Goal: Information Seeking & Learning: Learn about a topic

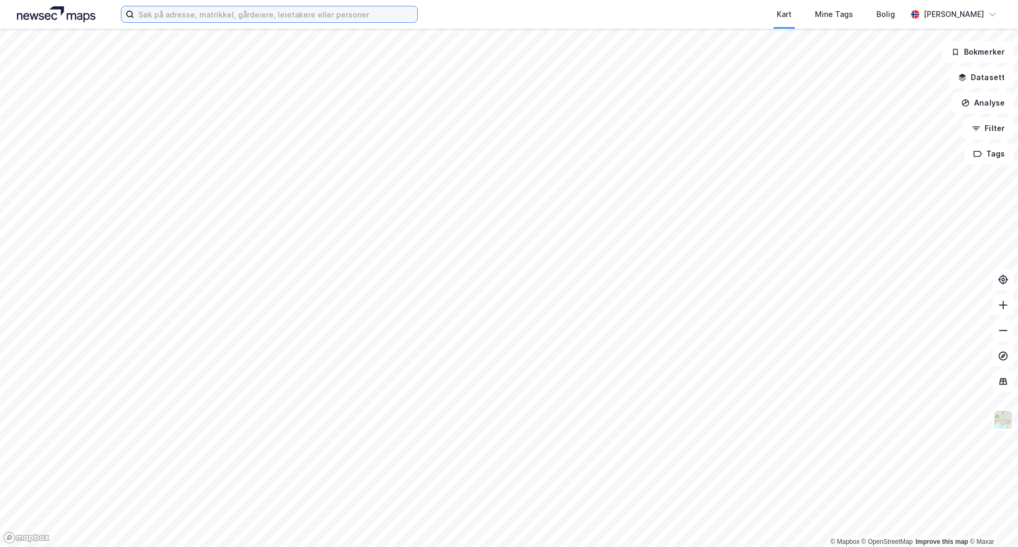
click at [220, 11] on input at bounding box center [275, 14] width 283 height 16
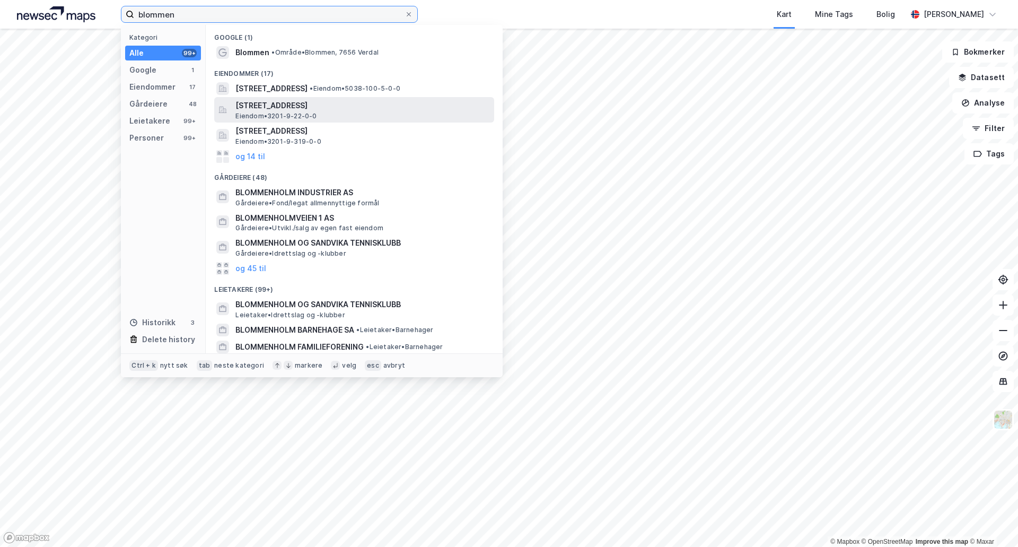
type input "blommen"
click at [290, 107] on span "[STREET_ADDRESS]" at bounding box center [363, 105] width 255 height 13
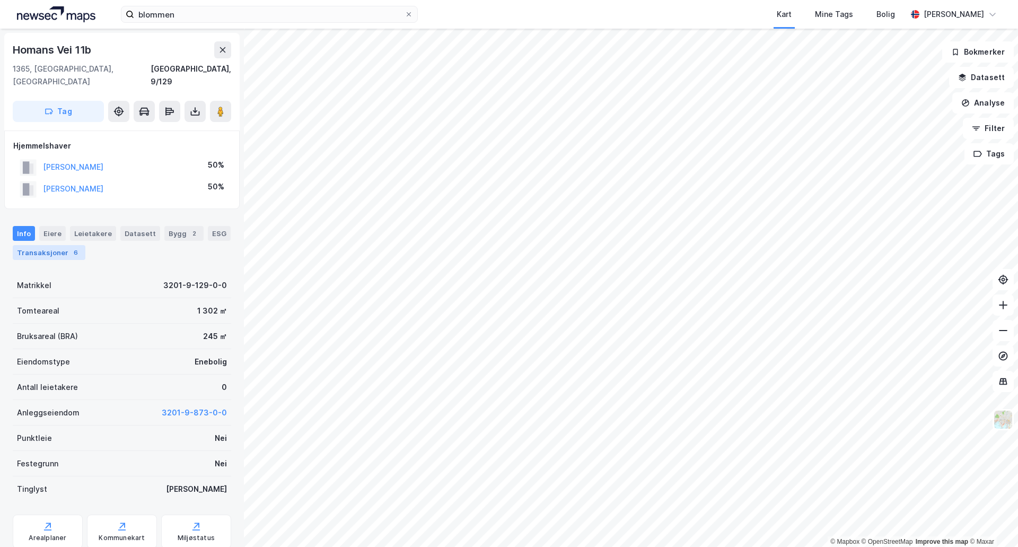
click at [60, 245] on div "Transaksjoner 6" at bounding box center [49, 252] width 73 height 15
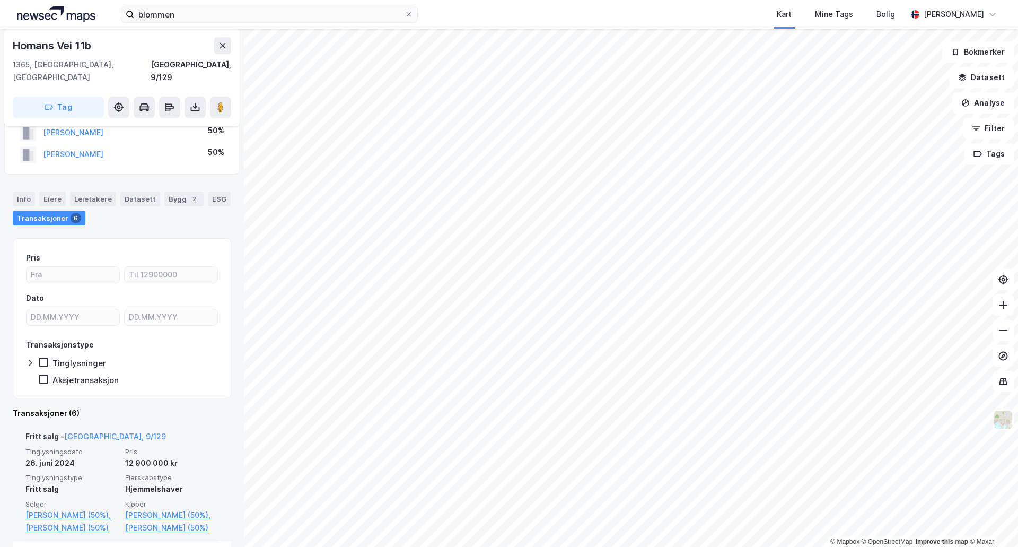
scroll to position [106, 0]
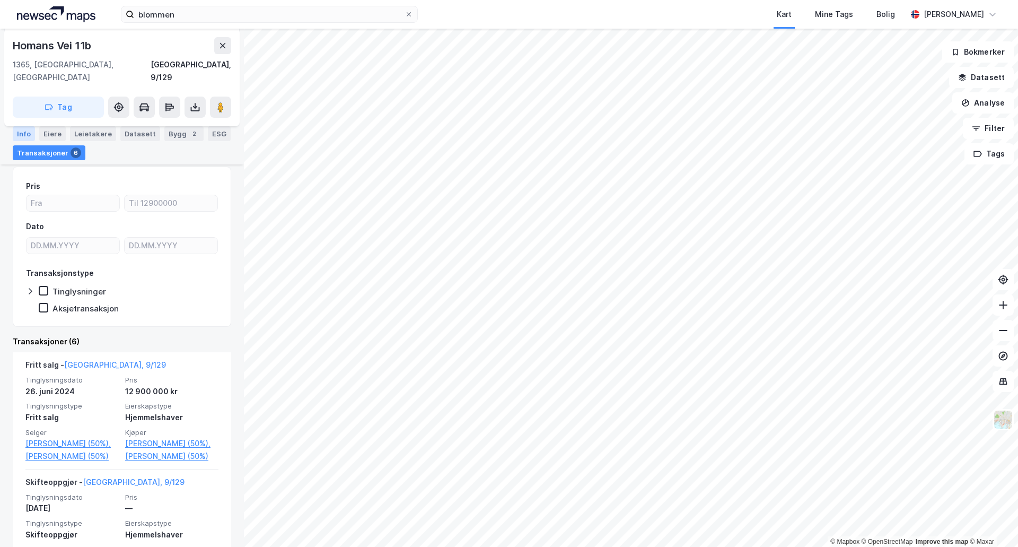
click at [19, 137] on div "Info" at bounding box center [24, 133] width 22 height 15
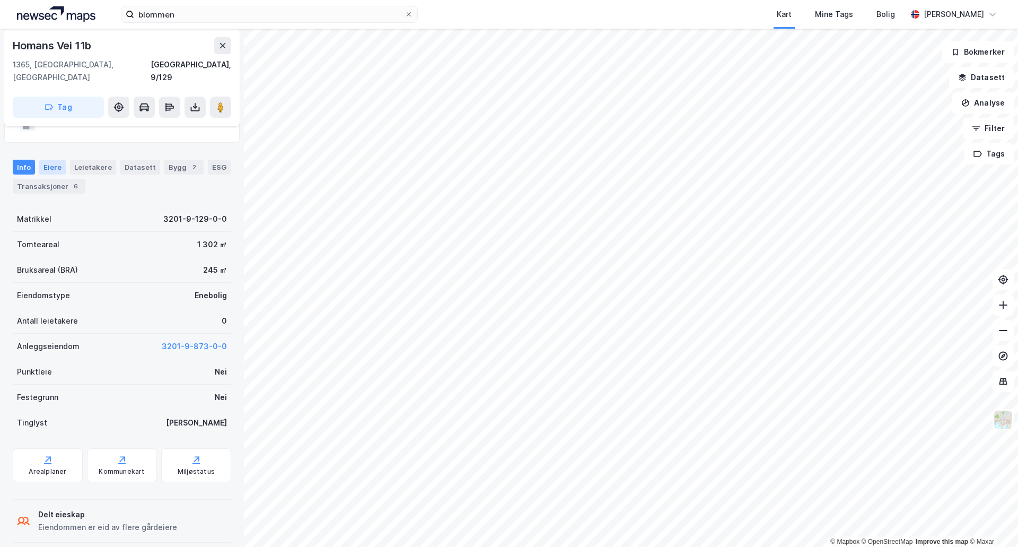
click at [49, 160] on div "Eiere" at bounding box center [52, 167] width 27 height 15
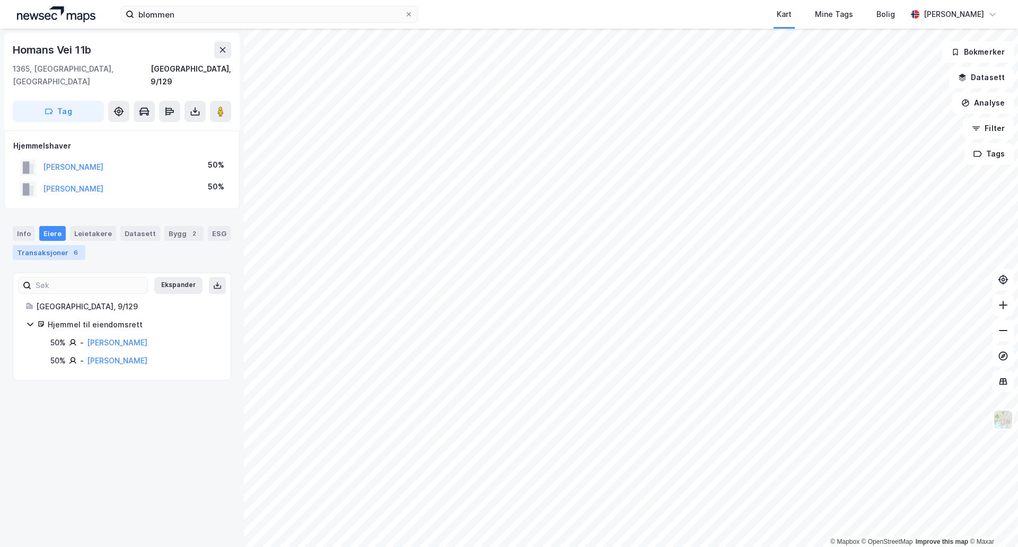
click at [41, 245] on div "Transaksjoner 6" at bounding box center [49, 252] width 73 height 15
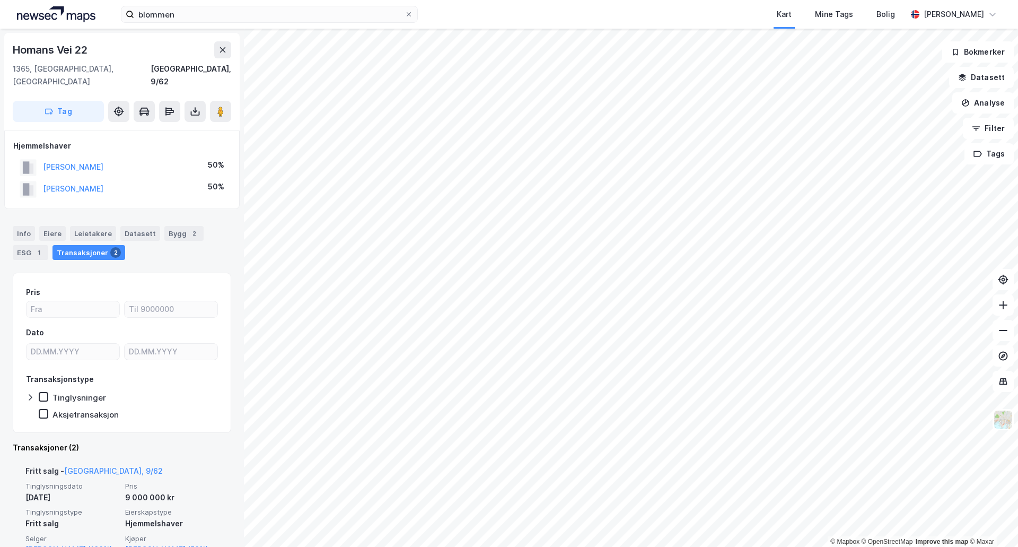
scroll to position [53, 0]
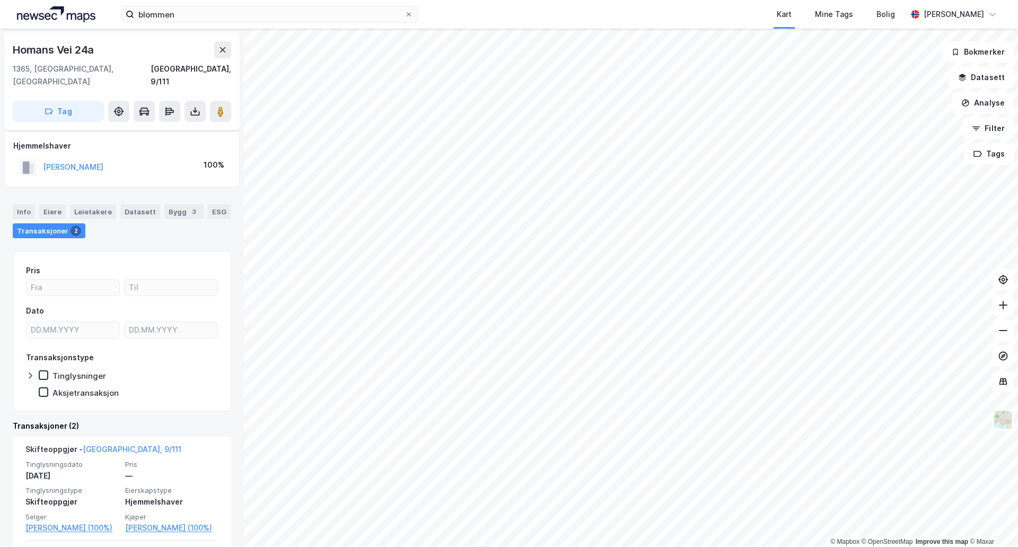
scroll to position [53, 0]
click at [30, 204] on div "Info" at bounding box center [24, 211] width 22 height 15
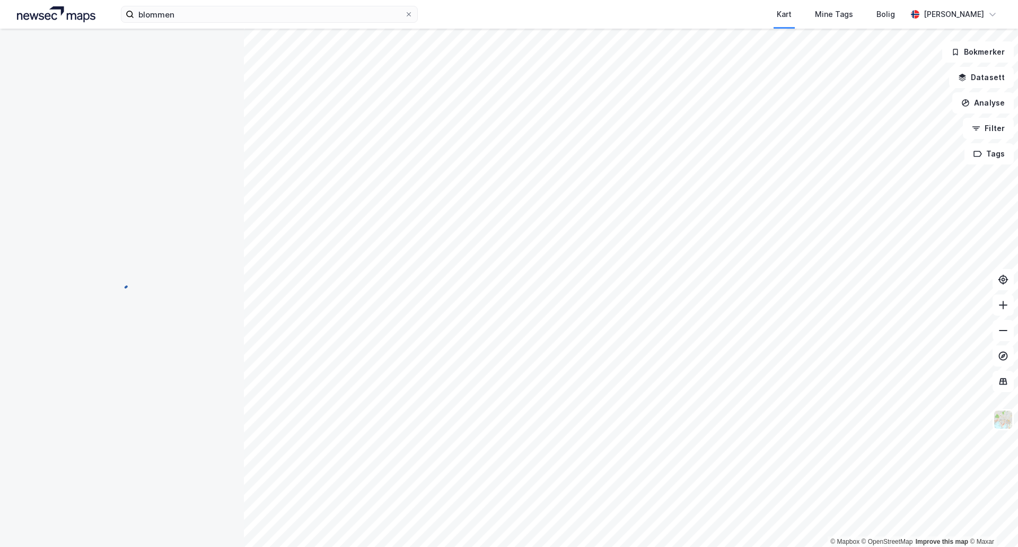
scroll to position [41, 0]
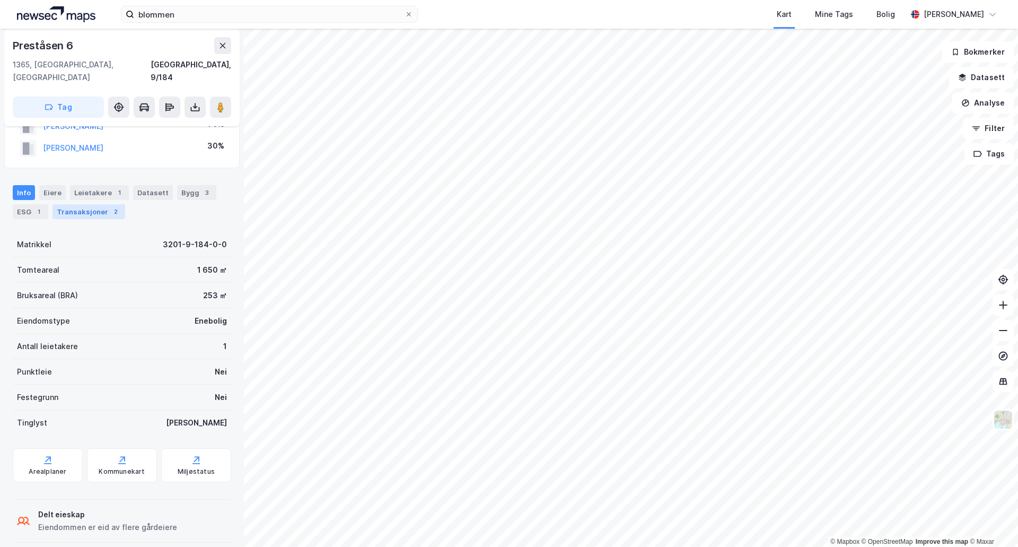
click at [85, 204] on div "Transaksjoner 2" at bounding box center [89, 211] width 73 height 15
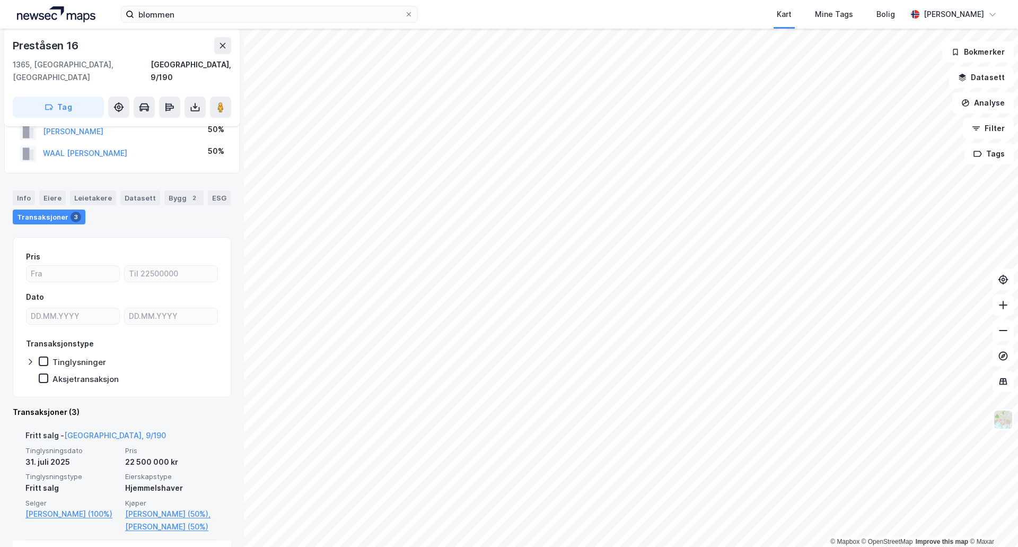
scroll to position [53, 0]
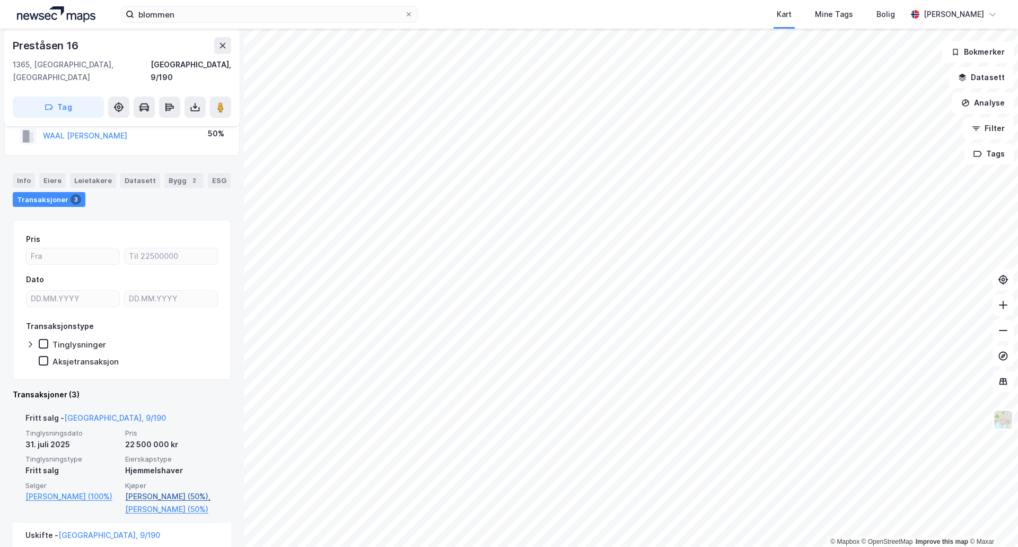
click at [185, 490] on link "[PERSON_NAME] (50%)," at bounding box center [171, 496] width 93 height 13
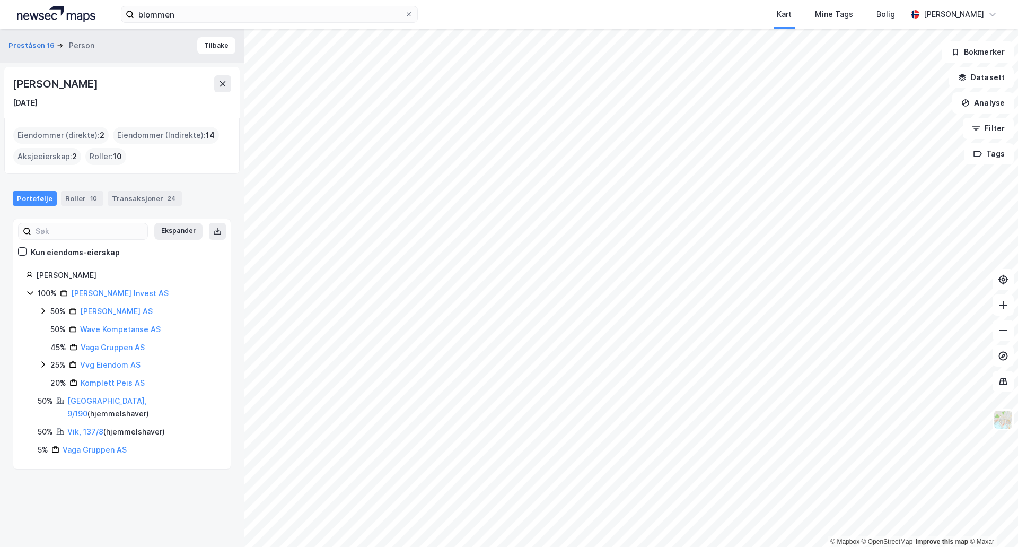
drag, startPoint x: 107, startPoint y: 83, endPoint x: 13, endPoint y: 89, distance: 94.1
click at [13, 89] on div "[PERSON_NAME]" at bounding box center [122, 83] width 219 height 17
copy div "[PERSON_NAME]"
click at [120, 294] on link "[PERSON_NAME] Invest AS" at bounding box center [120, 293] width 98 height 9
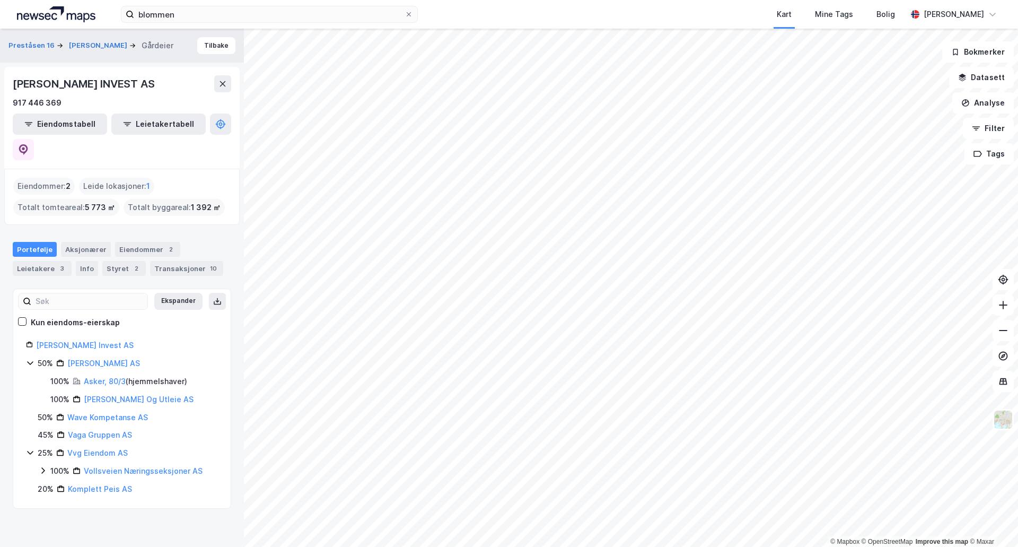
drag, startPoint x: 181, startPoint y: 81, endPoint x: 16, endPoint y: 86, distance: 164.5
click at [16, 86] on div "[PERSON_NAME] INVEST AS" at bounding box center [85, 83] width 144 height 17
copy div "[PERSON_NAME] INVEST AS"
click at [176, 261] on div "Transaksjoner 10" at bounding box center [186, 268] width 73 height 15
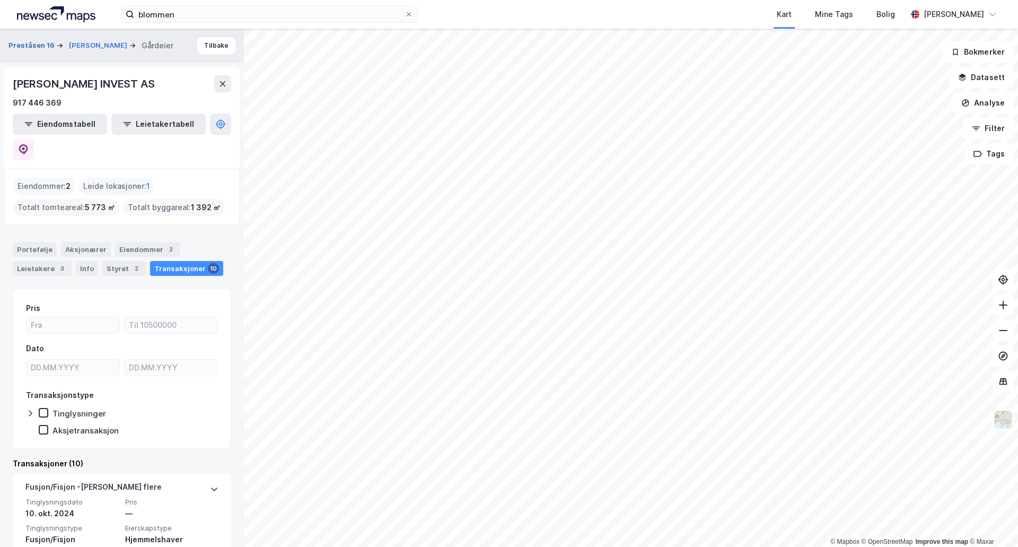
click at [39, 41] on button "Preståsen 16" at bounding box center [32, 45] width 48 height 11
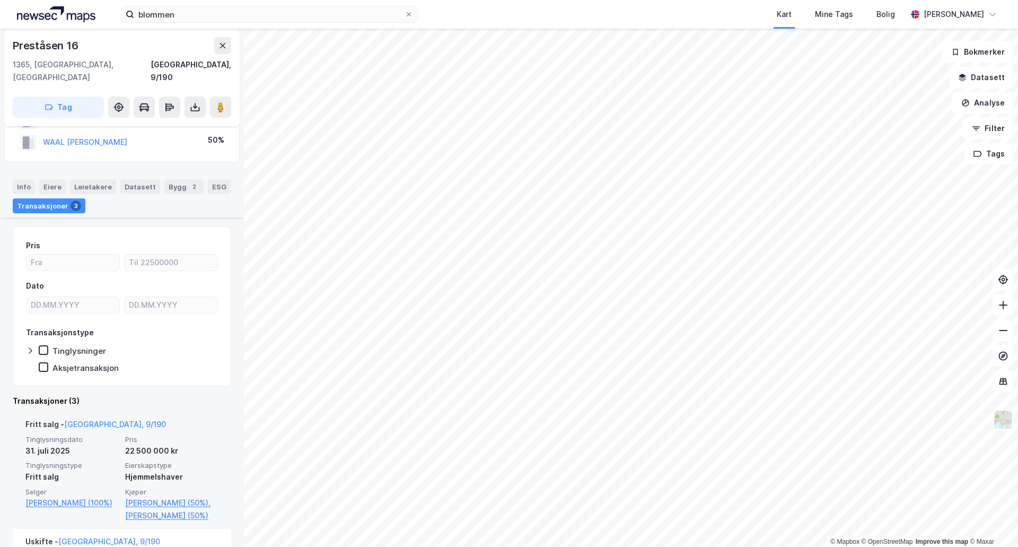
scroll to position [159, 0]
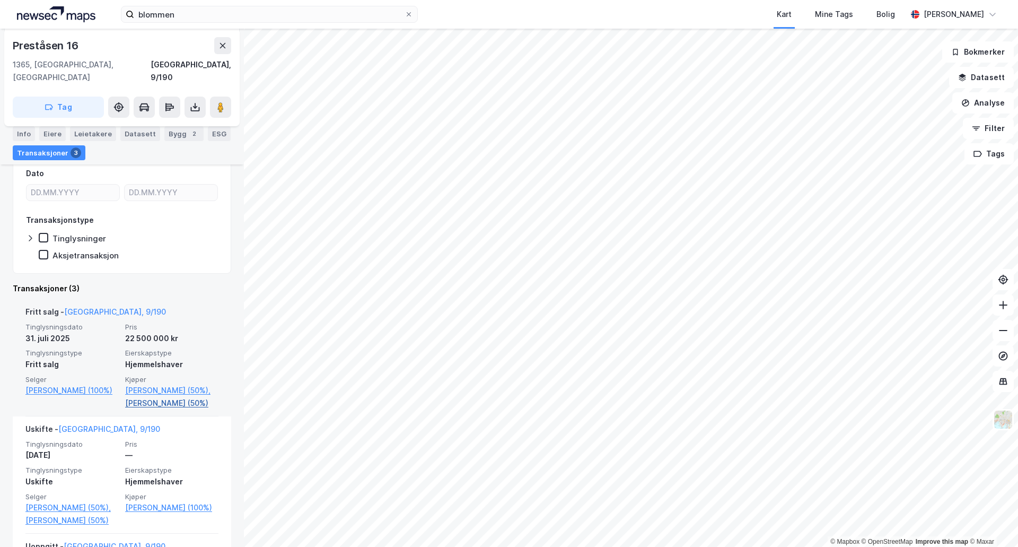
click at [161, 397] on link "[PERSON_NAME] (50%)" at bounding box center [171, 403] width 93 height 13
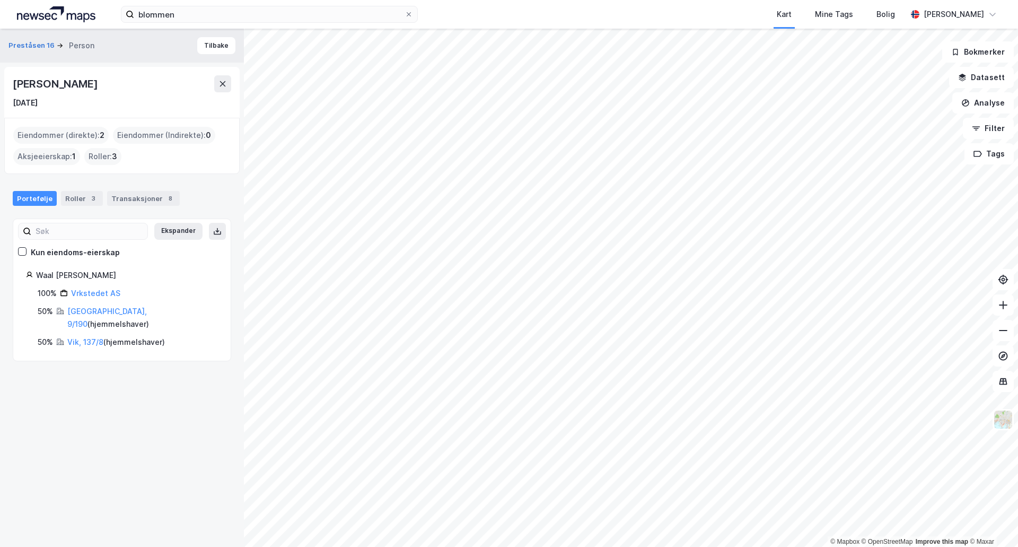
drag, startPoint x: 153, startPoint y: 82, endPoint x: 11, endPoint y: 86, distance: 141.7
click at [11, 86] on div "[PERSON_NAME] [DATE]" at bounding box center [122, 92] width 236 height 51
copy div "[PERSON_NAME]"
